Goal: Task Accomplishment & Management: Use online tool/utility

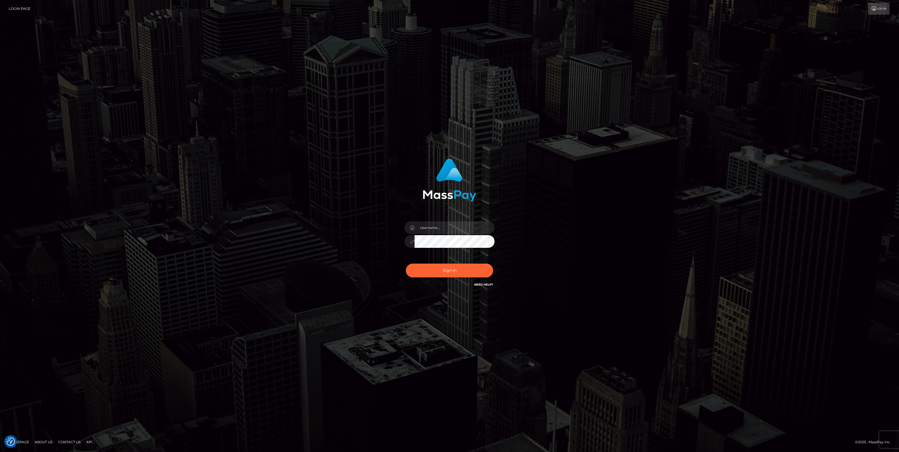
type input "jlo"
click at [430, 270] on button "Sign in" at bounding box center [449, 271] width 87 height 14
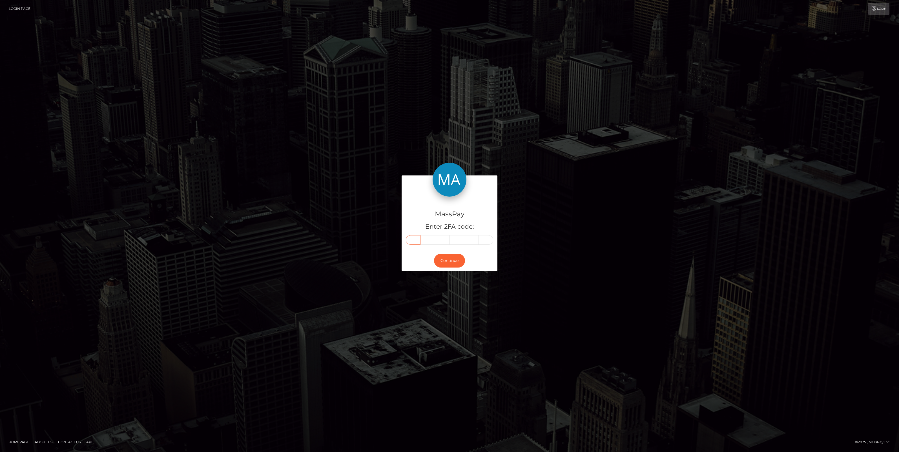
paste input "8"
type input "8"
type input "4"
type input "6"
type input "7"
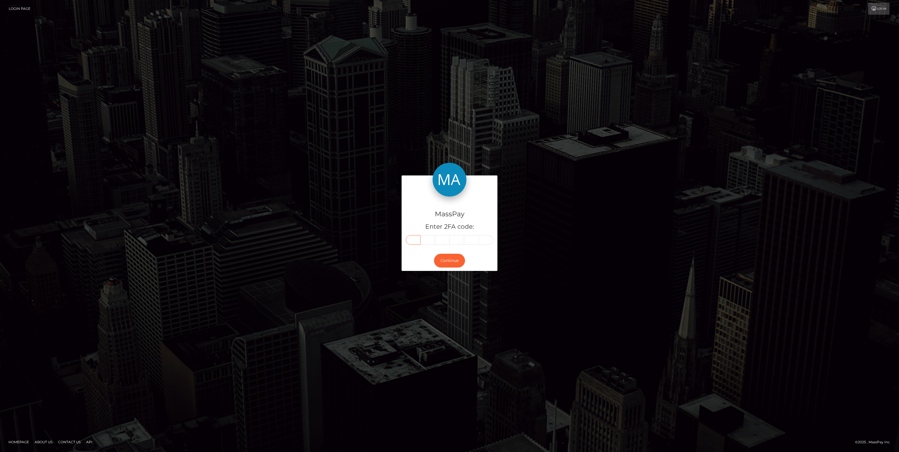
type input "3"
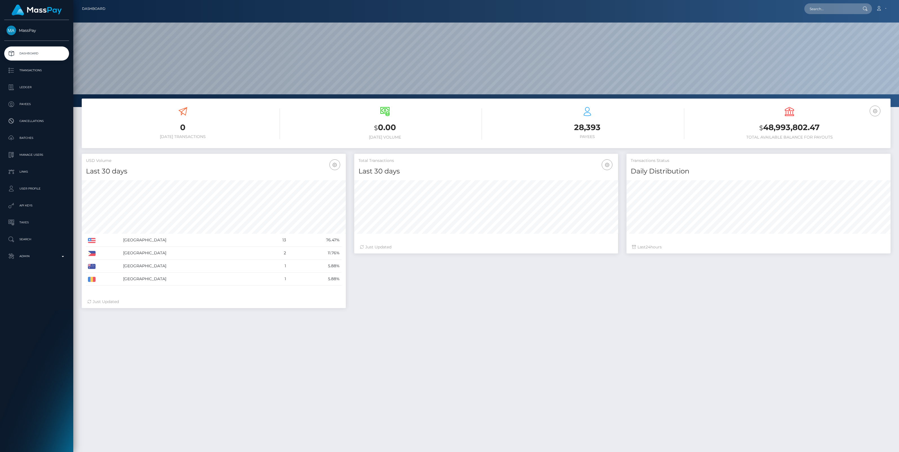
scroll to position [100, 264]
click at [64, 259] on p "Admin" at bounding box center [36, 256] width 60 height 8
click at [39, 287] on span "Balance Adjustments" at bounding box center [36, 289] width 60 height 6
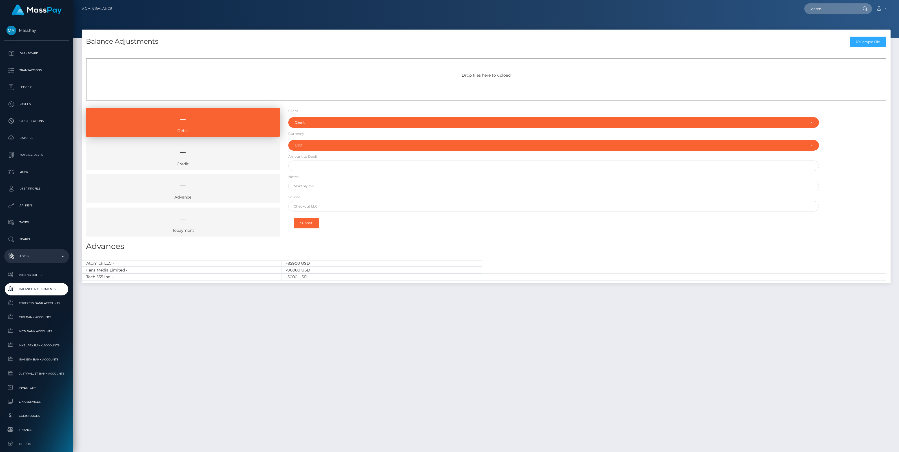
select select "USD"
click at [224, 228] on link "Repayment" at bounding box center [183, 222] width 194 height 29
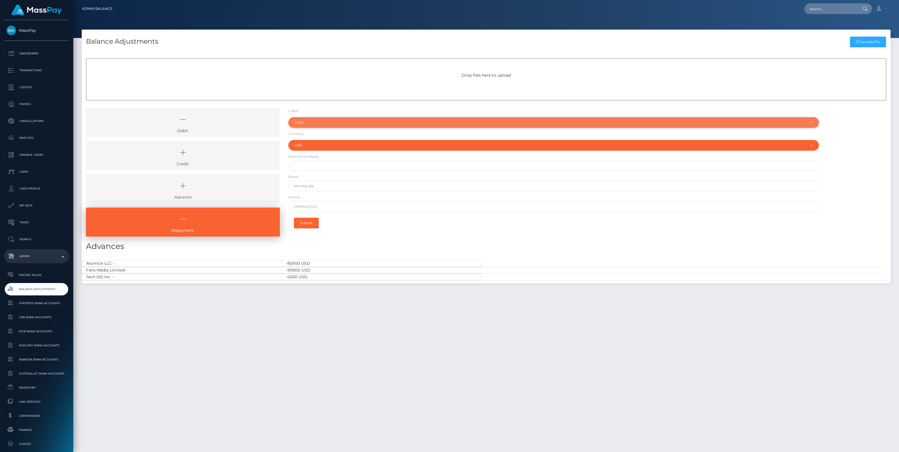
click at [329, 122] on div "Client" at bounding box center [550, 122] width 511 height 5
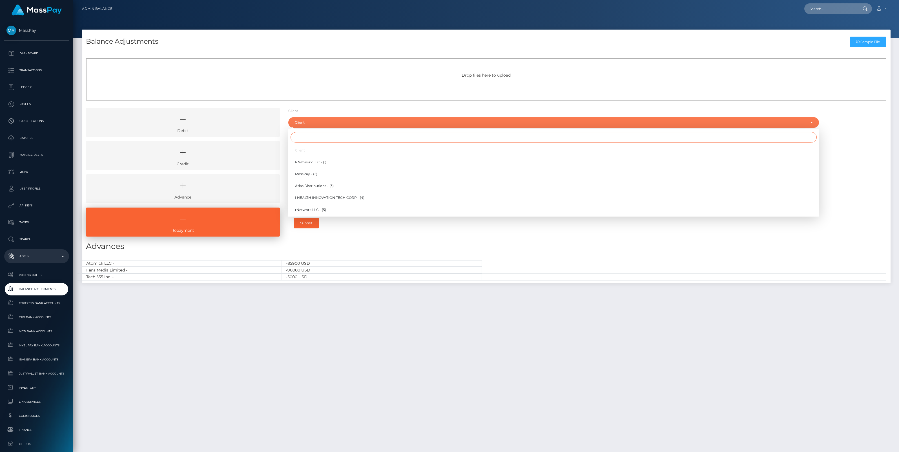
click at [322, 137] on input "Search" at bounding box center [554, 137] width 526 height 10
type input "fans"
click at [319, 161] on span "Fans Media Limited - (79)" at bounding box center [316, 162] width 42 height 5
select select "79"
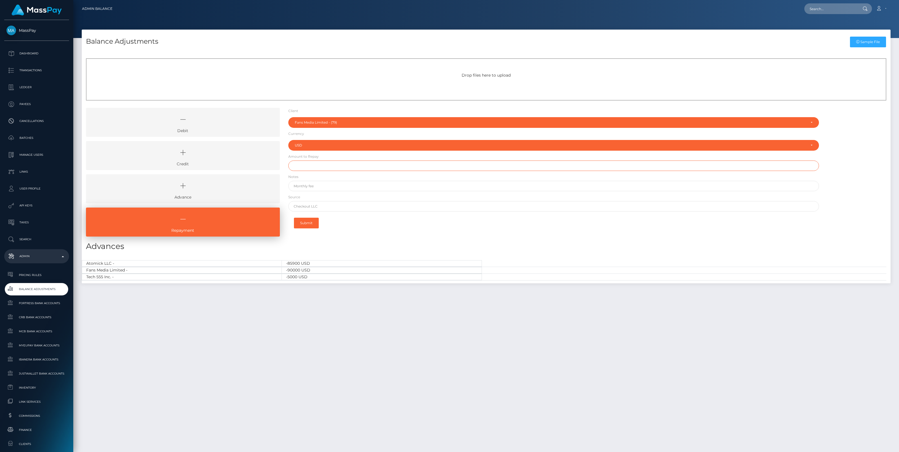
click at [303, 168] on input "text" at bounding box center [553, 166] width 531 height 10
type input "$10,000.00"
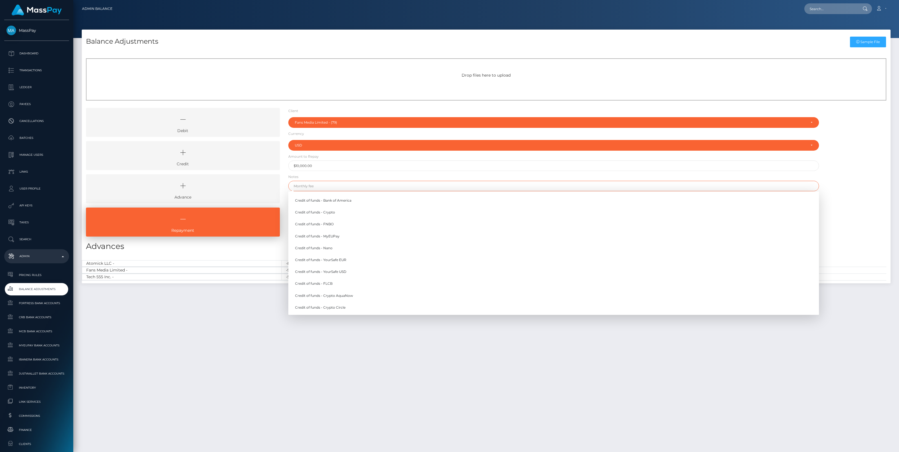
click at [314, 186] on input "text" at bounding box center [553, 186] width 531 height 10
click at [316, 188] on input "text" at bounding box center [553, 186] width 531 height 10
paste input "Fans Media - Repayment #3"
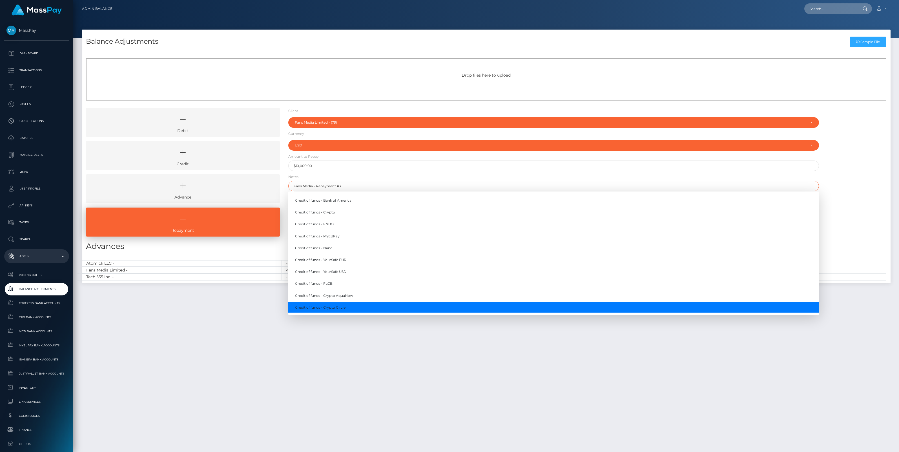
type input "Fans Media - Repayment #3"
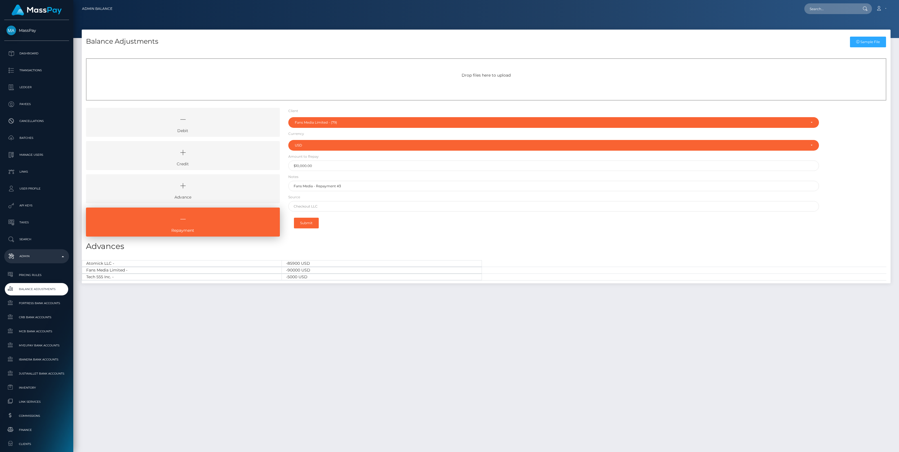
click at [340, 380] on div "Balance Adjustments Sample File Drop files here to upload Debit" at bounding box center [486, 239] width 826 height 418
click at [307, 204] on input "text" at bounding box center [553, 206] width 531 height 10
drag, startPoint x: 315, startPoint y: 204, endPoint x: 273, endPoint y: 204, distance: 42.0
click at [273, 204] on div "Debit Credit Advance Repayment" at bounding box center [486, 174] width 809 height 133
type input "Chase"
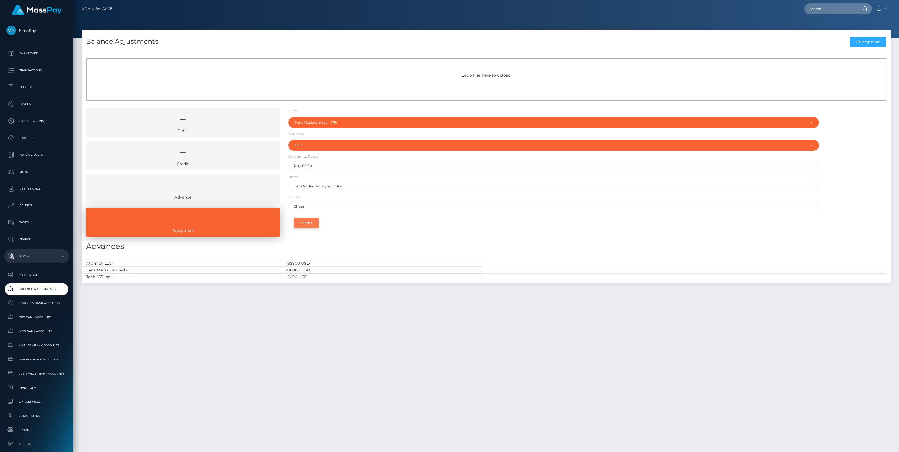
click at [309, 223] on button "Submit" at bounding box center [306, 223] width 25 height 11
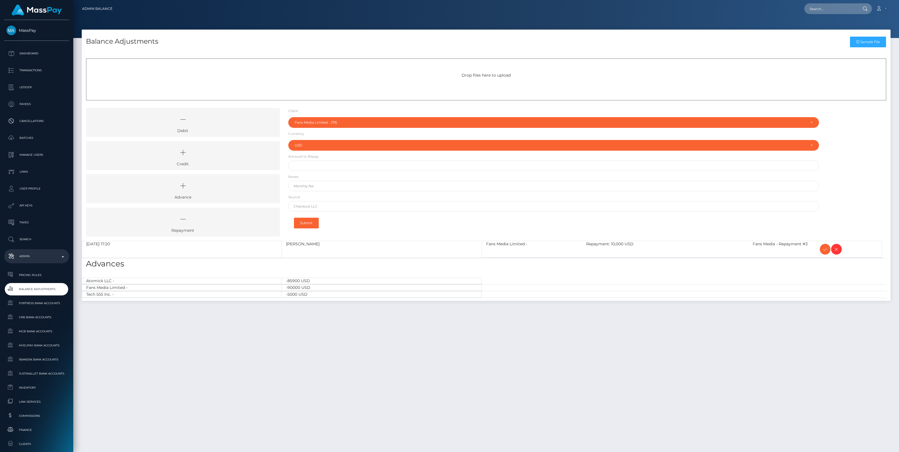
select select "79"
select select "USD"
click at [824, 250] on icon at bounding box center [825, 249] width 7 height 7
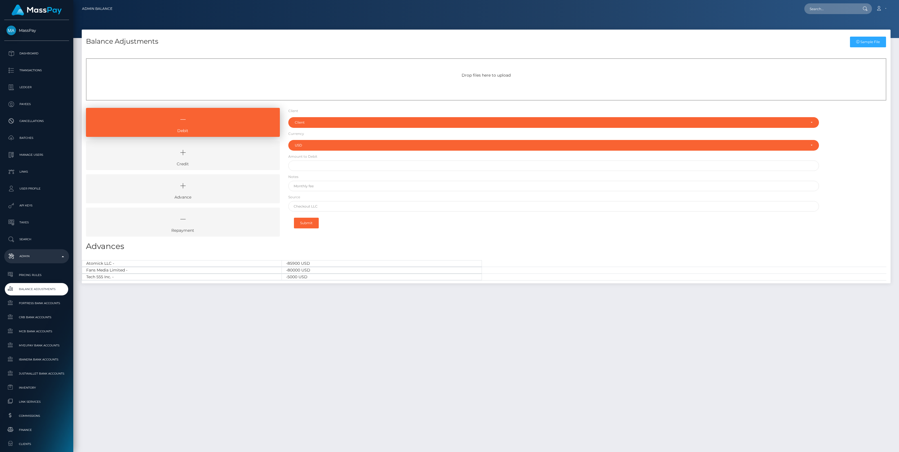
select select "USD"
